Goal: Task Accomplishment & Management: Complete application form

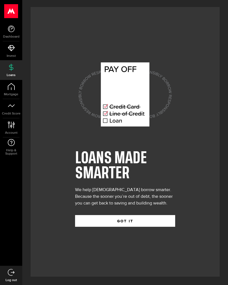
click at [144, 221] on button "GOT IT" at bounding box center [125, 221] width 100 height 12
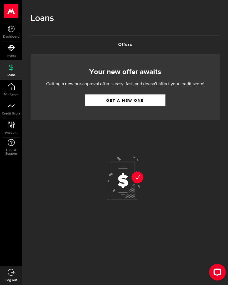
click at [134, 98] on link "Get a new one" at bounding box center [125, 100] width 81 height 12
select select "Rent"
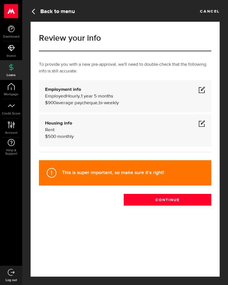
click at [202, 120] on span at bounding box center [202, 123] width 7 height 7
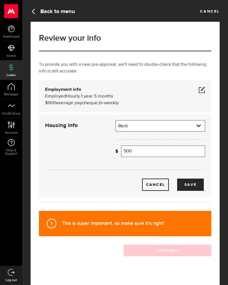
click at [163, 151] on input "500" at bounding box center [163, 151] width 84 height 12
type input "5"
click at [197, 180] on button "Save" at bounding box center [190, 184] width 27 height 12
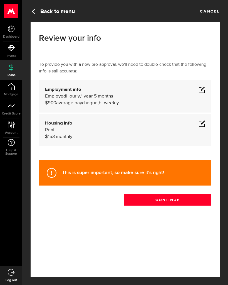
click at [203, 120] on span at bounding box center [202, 123] width 7 height 7
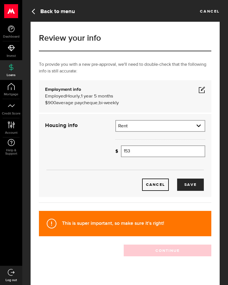
click at [168, 151] on input "153" at bounding box center [163, 151] width 84 height 12
click at [198, 182] on button "Save" at bounding box center [190, 184] width 27 height 12
type input "1,390"
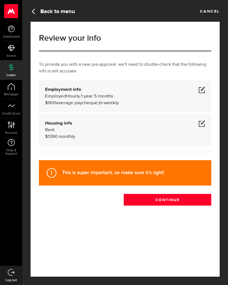
click at [204, 88] on span at bounding box center [202, 89] width 7 height 7
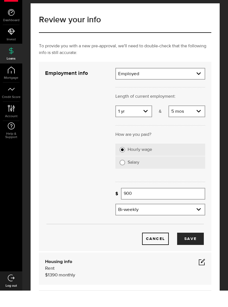
scroll to position [4, 0]
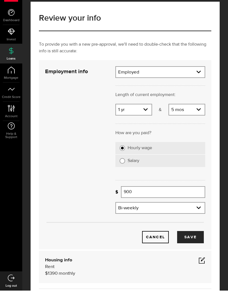
click at [163, 203] on input "900" at bounding box center [163, 209] width 84 height 12
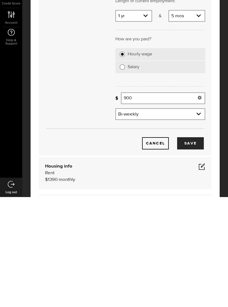
click at [155, 175] on label "Salary" at bounding box center [164, 178] width 73 height 6
click at [125, 175] on input "Salary" at bounding box center [123, 178] width 6 height 6
radio input "true"
select select
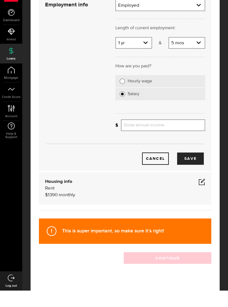
click at [155, 95] on label "Hourly wage" at bounding box center [164, 98] width 73 height 6
click at [125, 95] on input "Hourly wage" at bounding box center [123, 98] width 6 height 6
radio input "true"
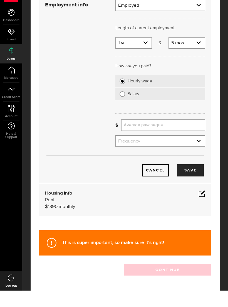
click at [159, 136] on input "Average paycheque" at bounding box center [163, 142] width 84 height 12
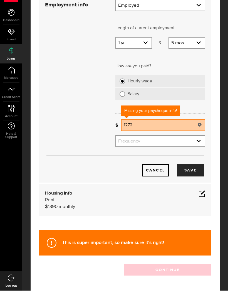
click at [156, 152] on select "Frequency Weekly Bi-weekly Monthly Semi-monthly" at bounding box center [160, 158] width 89 height 12
type input "1,272"
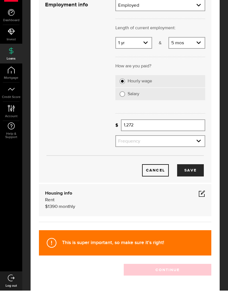
select select "bi_weekly"
click at [197, 181] on button "Save" at bounding box center [190, 187] width 27 height 12
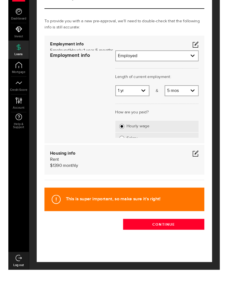
scroll to position [0, 0]
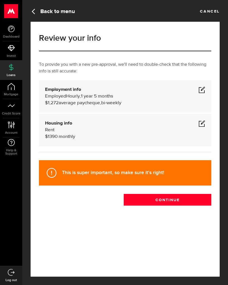
click at [183, 198] on button "Continue" at bounding box center [168, 200] width 88 height 12
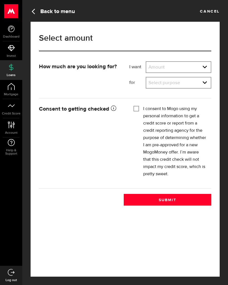
click at [192, 65] on select "Amount $500 $1000 $2000 $3000 $4000 $5000 $6000 $7000 $8000 $9000 $10000 $11000…" at bounding box center [178, 68] width 65 height 12
select select "500"
click at [185, 80] on select "Select purpose Credit Card Refinancing/Pay Off Credit Cards Debt Consolidation …" at bounding box center [178, 83] width 65 height 12
click at [192, 78] on select "Select purpose Credit Card Refinancing/Pay Off Credit Cards Debt Consolidation …" at bounding box center [178, 83] width 65 height 12
select select "Household Expenses"
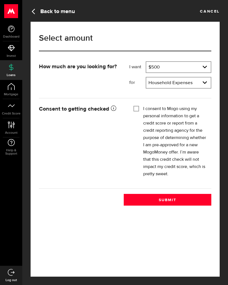
click at [186, 112] on label "I consent to Mogo using my personal information to get a credit score or report…" at bounding box center [175, 141] width 64 height 72
click at [139, 111] on input "I consent to Mogo using my personal information to get a credit score or report…" at bounding box center [137, 108] width 6 height 6
checkbox input "true"
click at [185, 197] on button "Submit" at bounding box center [168, 200] width 88 height 12
